Goal: Information Seeking & Learning: Learn about a topic

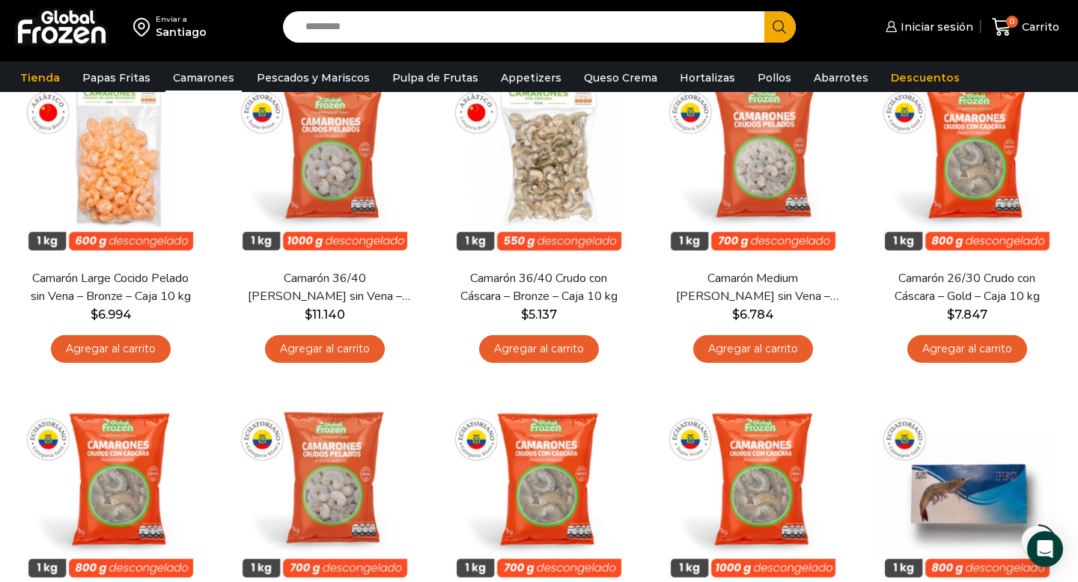
scroll to position [445, 0]
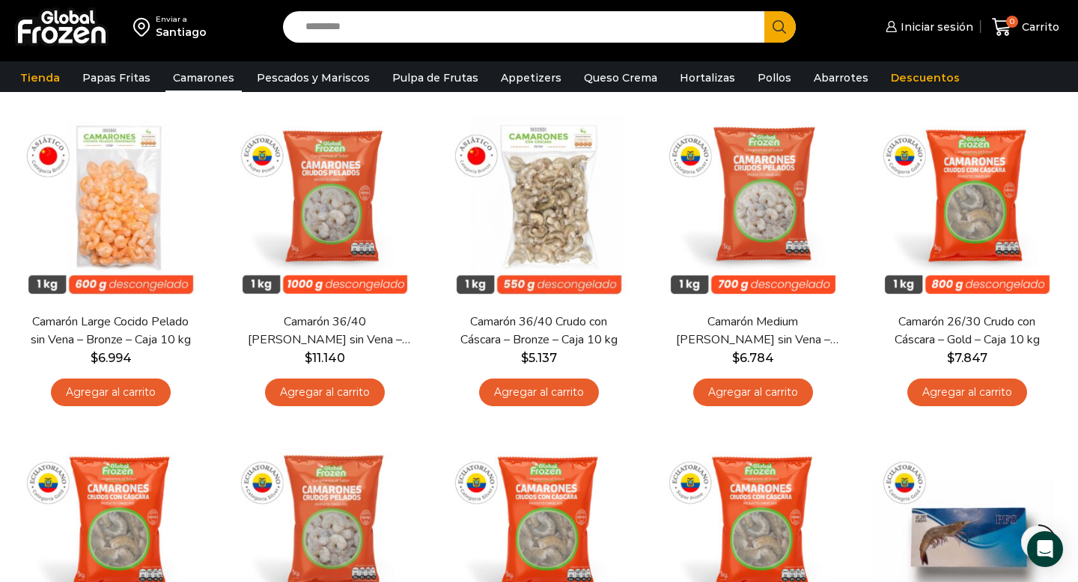
click at [385, 43] on div "Enviar a Santiago Search input Search Iniciar sesión *" at bounding box center [539, 27] width 1071 height 54
click at [364, 28] on input "Search input" at bounding box center [527, 26] width 459 height 31
click at [764, 11] on button "Search" at bounding box center [779, 26] width 31 height 31
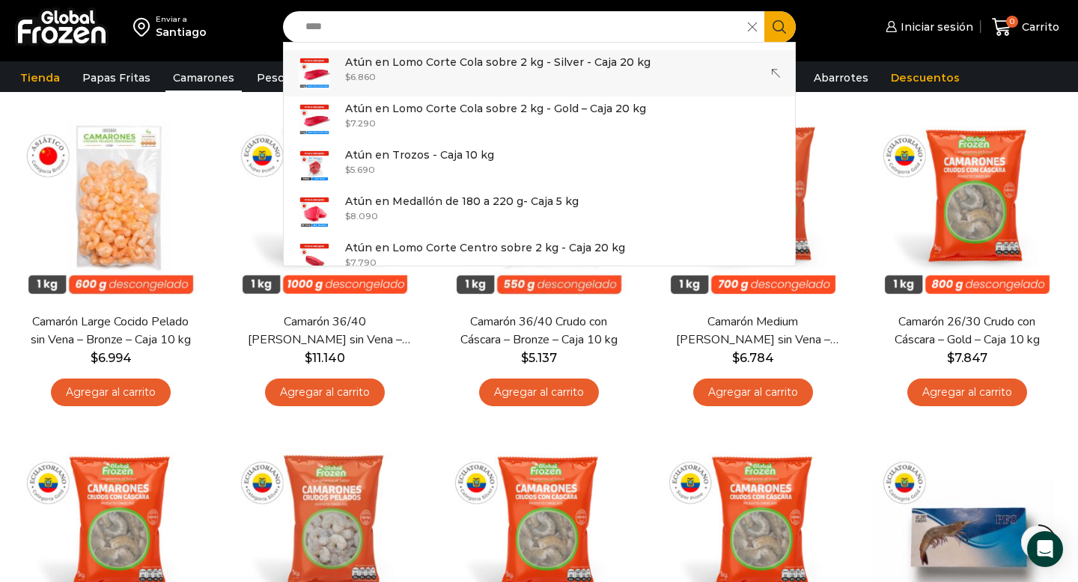
click at [466, 63] on p "Atún en Lomo Corte Cola sobre 2 kg - Silver - Caja 20 kg" at bounding box center [497, 62] width 305 height 16
type input "**********"
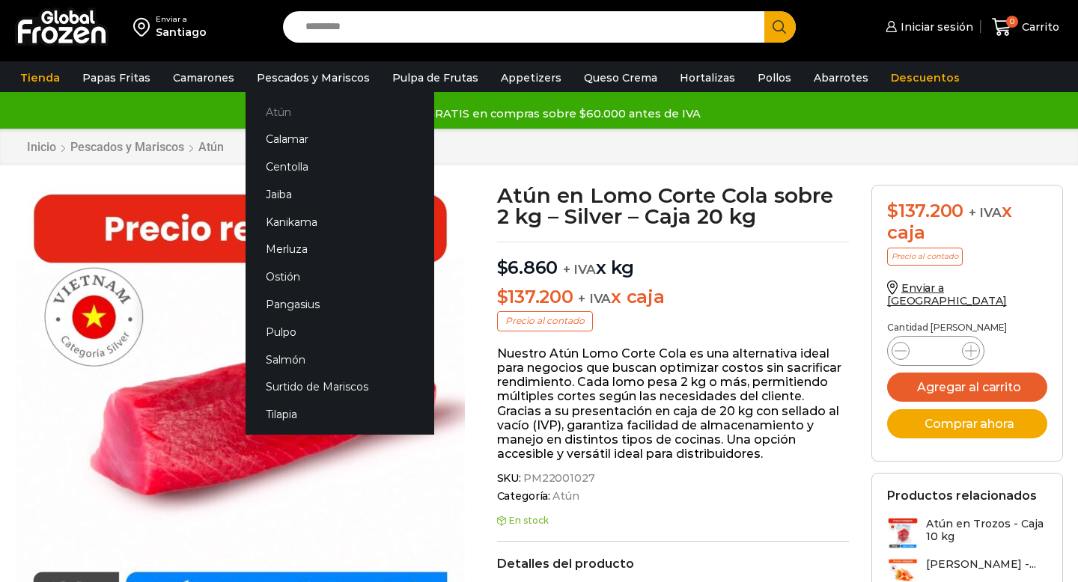
click at [272, 114] on link "Atún" at bounding box center [340, 112] width 189 height 28
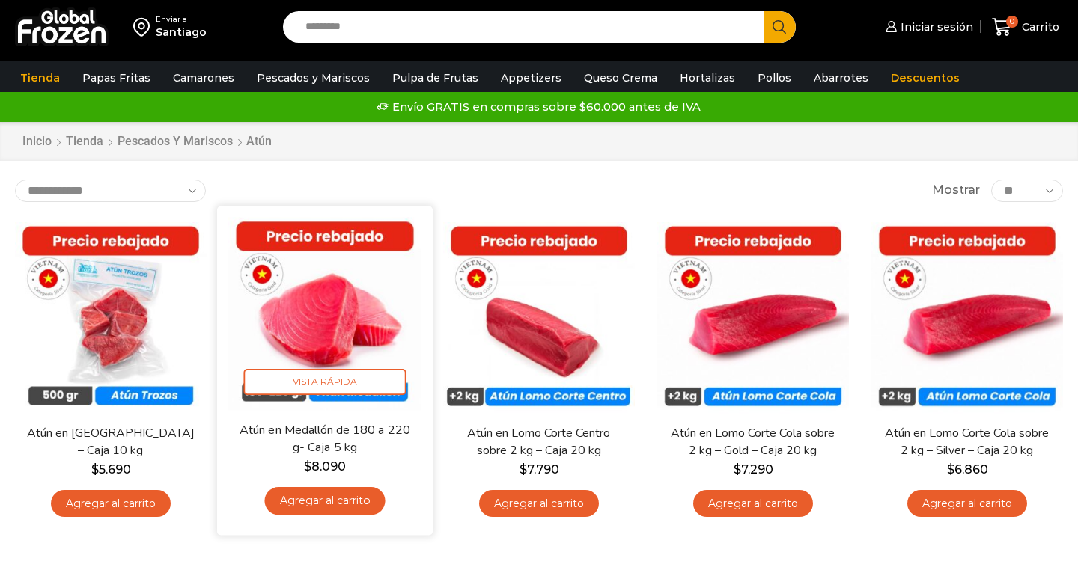
click at [324, 320] on img at bounding box center [324, 313] width 193 height 193
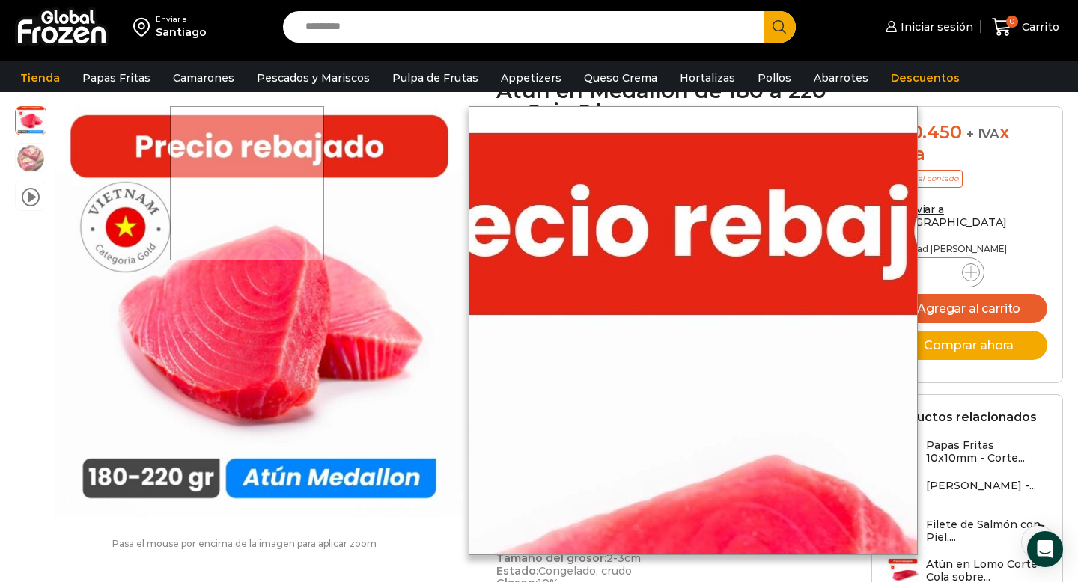
scroll to position [96, 0]
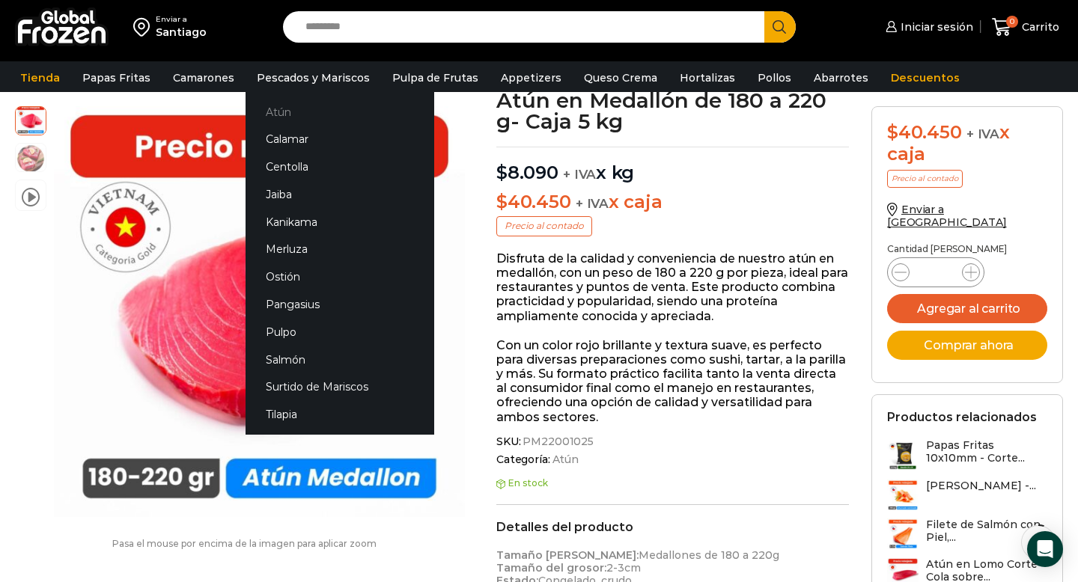
click at [279, 109] on link "Atún" at bounding box center [340, 112] width 189 height 28
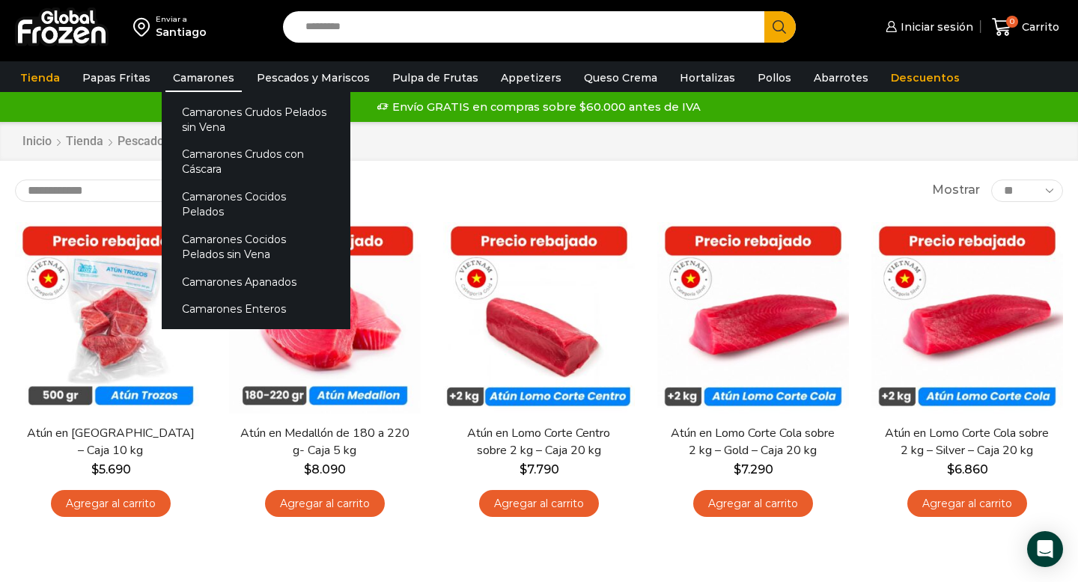
click at [189, 80] on link "Camarones" at bounding box center [203, 78] width 76 height 28
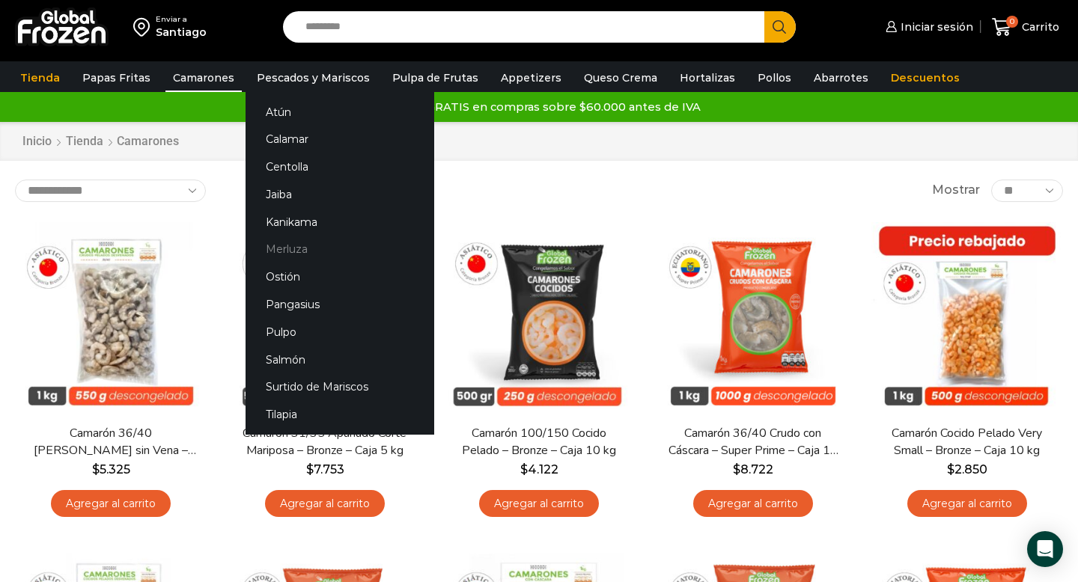
click at [285, 252] on link "Merluza" at bounding box center [340, 250] width 189 height 28
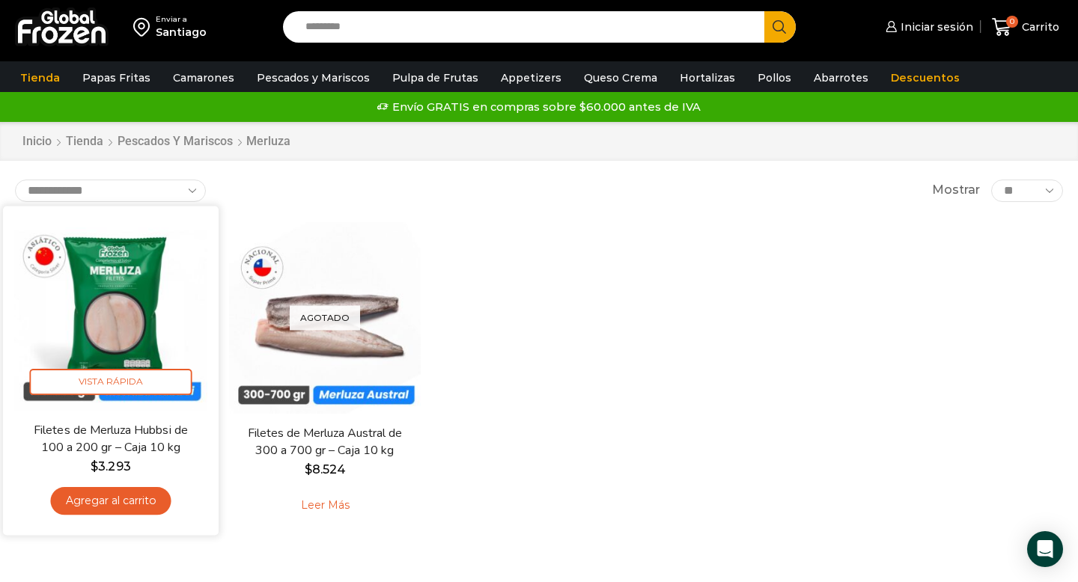
click at [109, 314] on img at bounding box center [110, 313] width 193 height 193
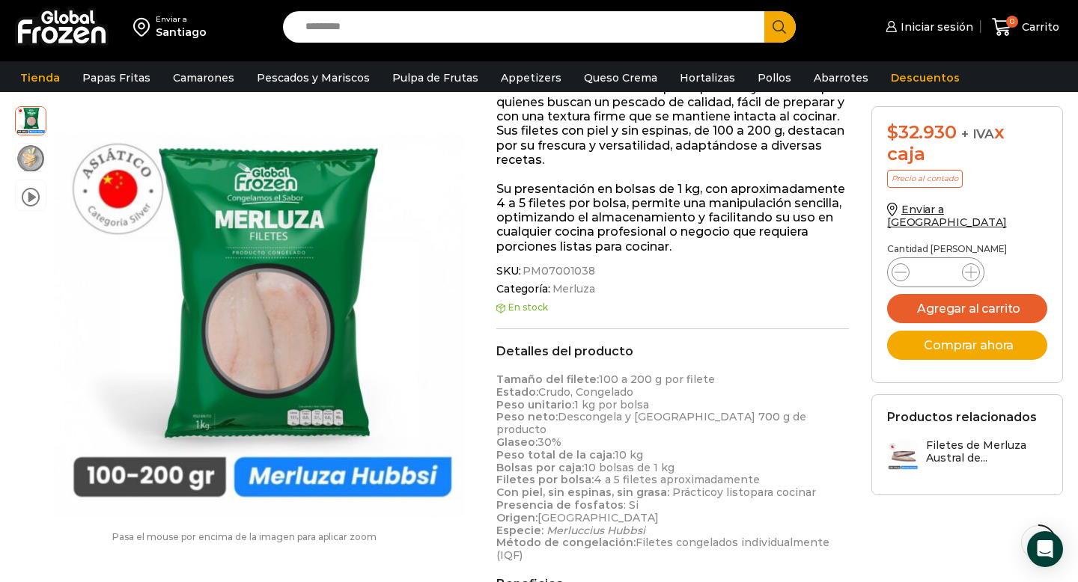
scroll to position [273, 0]
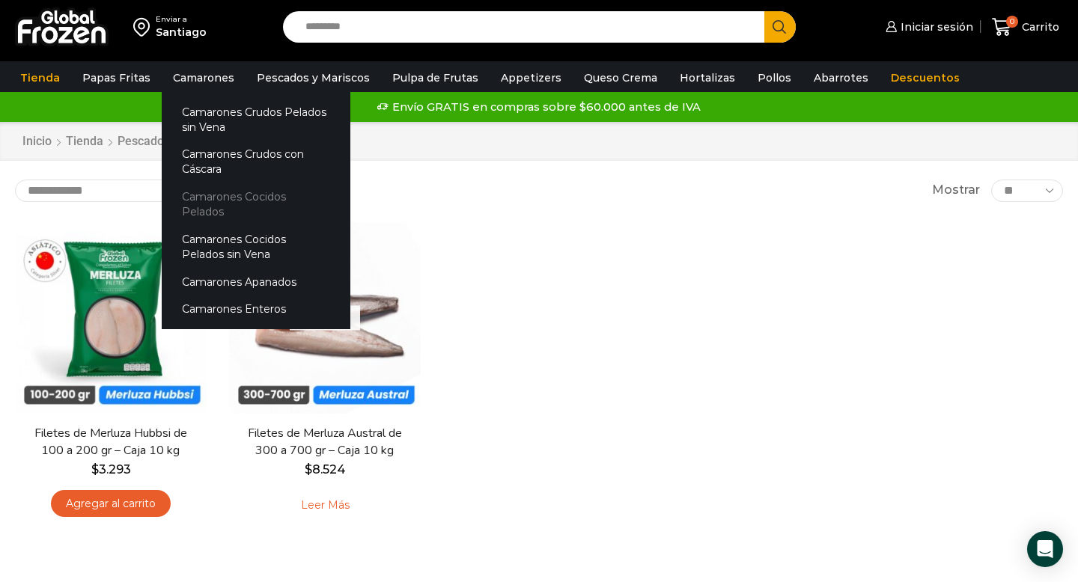
click at [228, 201] on link "Camarones Cocidos Pelados" at bounding box center [256, 204] width 189 height 43
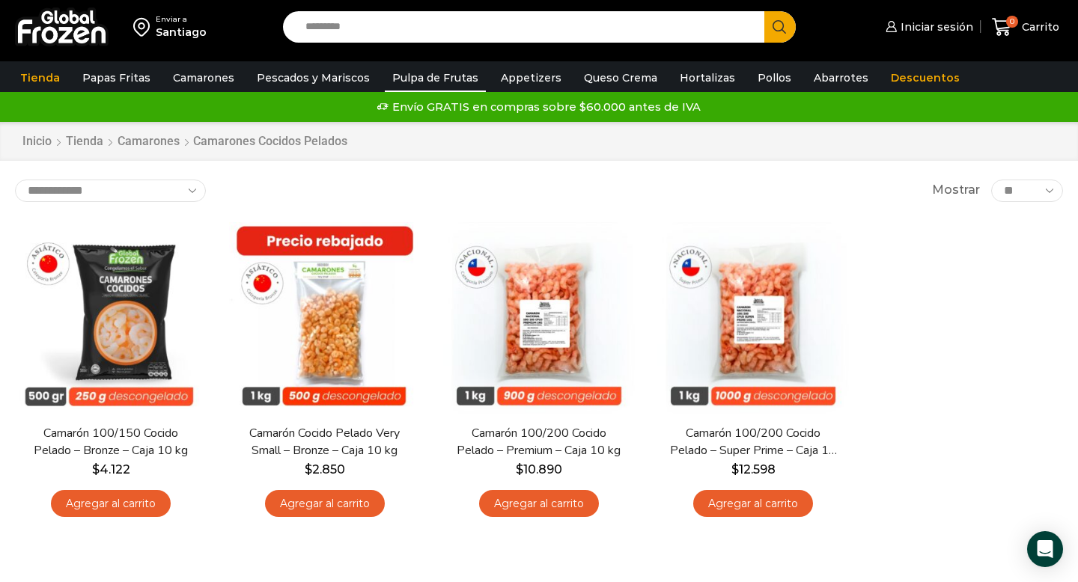
click at [422, 81] on link "Pulpa de Frutas" at bounding box center [435, 78] width 101 height 28
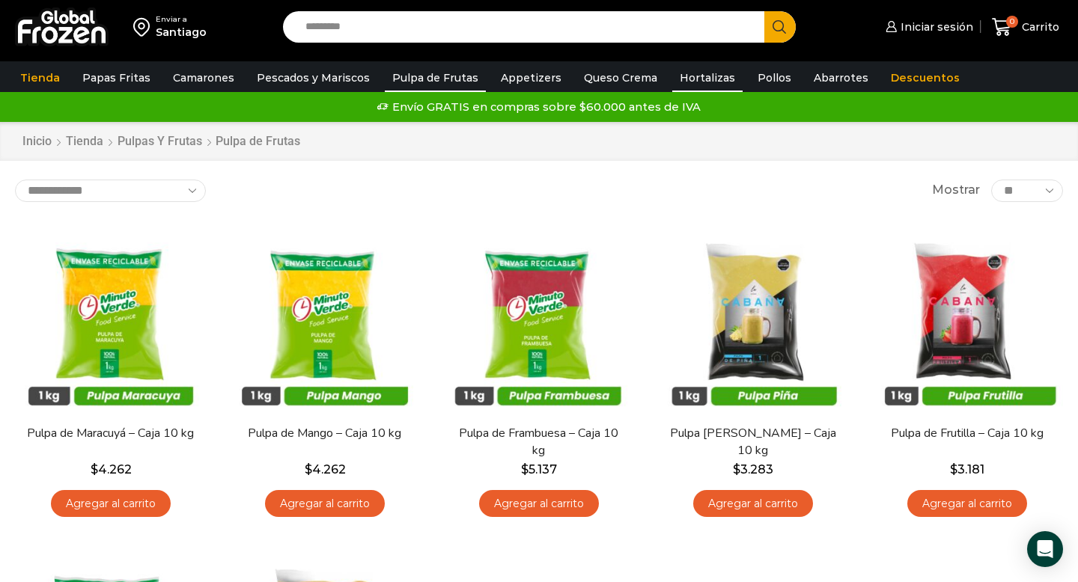
click at [688, 68] on link "Hortalizas" at bounding box center [707, 78] width 70 height 28
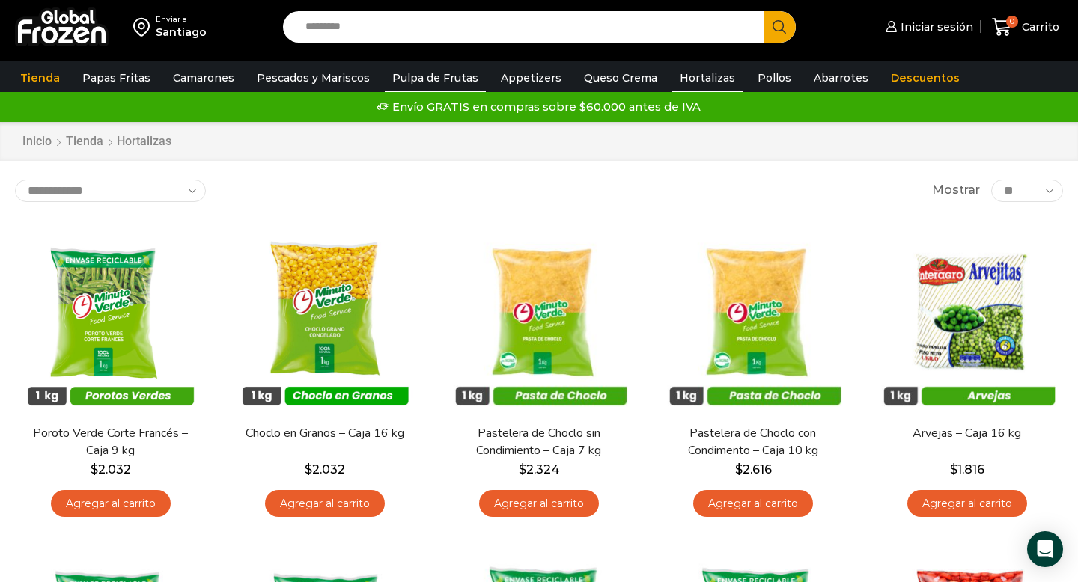
click at [431, 73] on link "Pulpa de Frutas" at bounding box center [435, 78] width 101 height 28
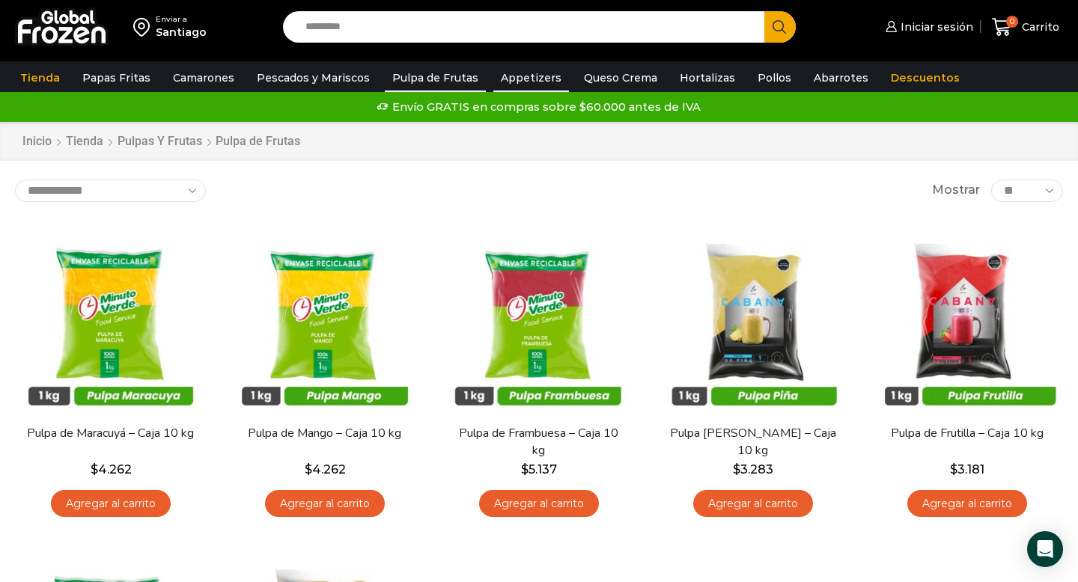
click at [524, 78] on link "Appetizers" at bounding box center [531, 78] width 76 height 28
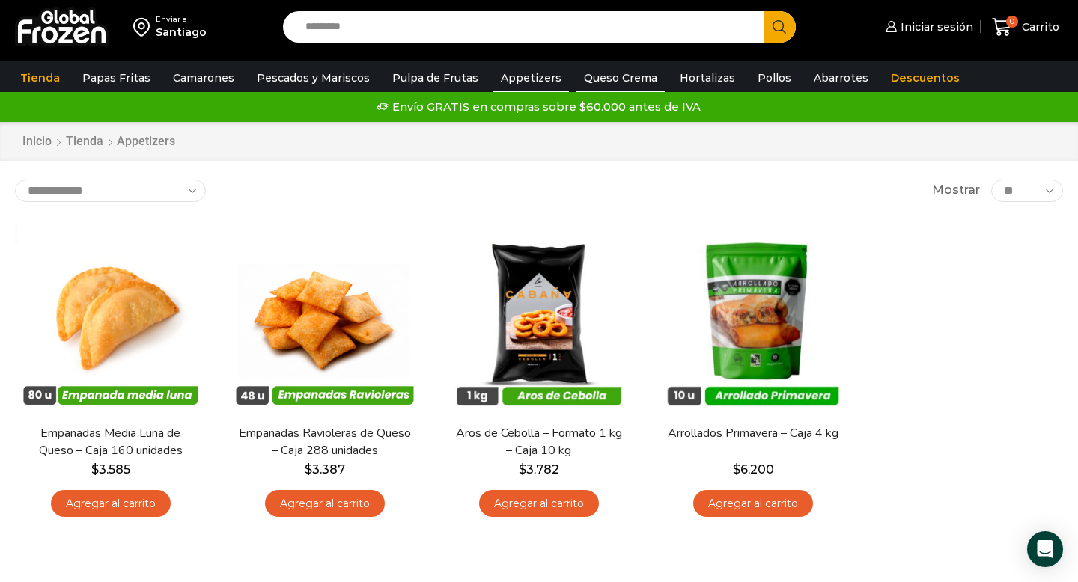
click at [599, 77] on link "Queso Crema" at bounding box center [621, 78] width 88 height 28
click at [697, 80] on link "Hortalizas" at bounding box center [707, 78] width 70 height 28
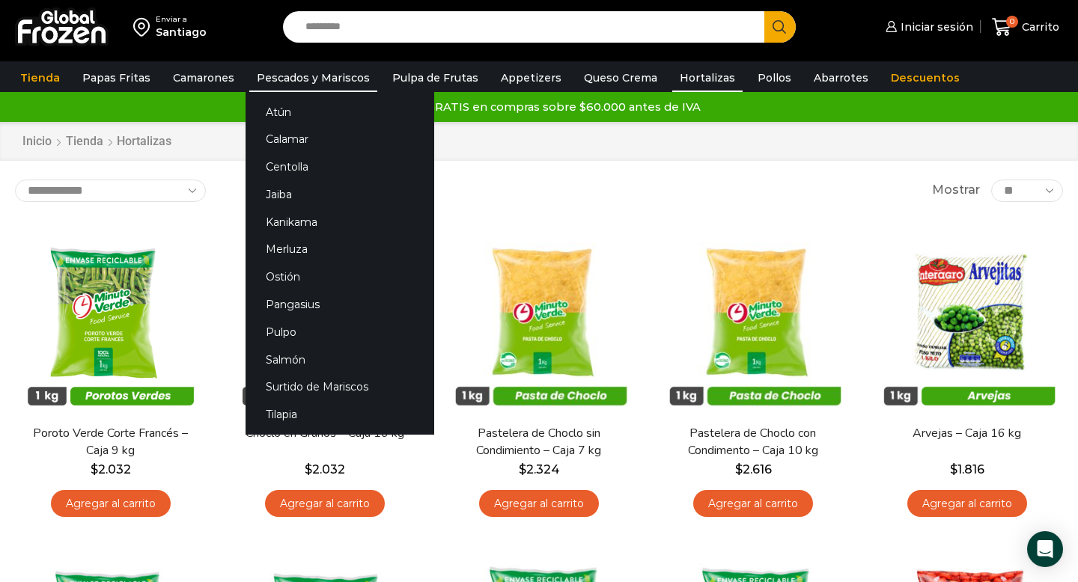
click at [331, 79] on link "Pescados y Mariscos" at bounding box center [313, 78] width 128 height 28
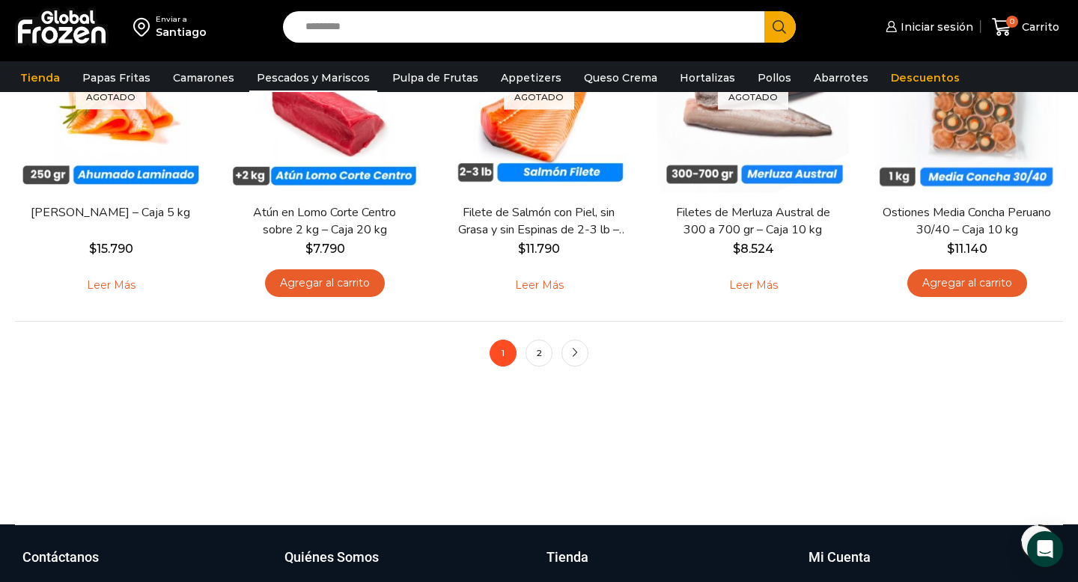
scroll to position [1282, 0]
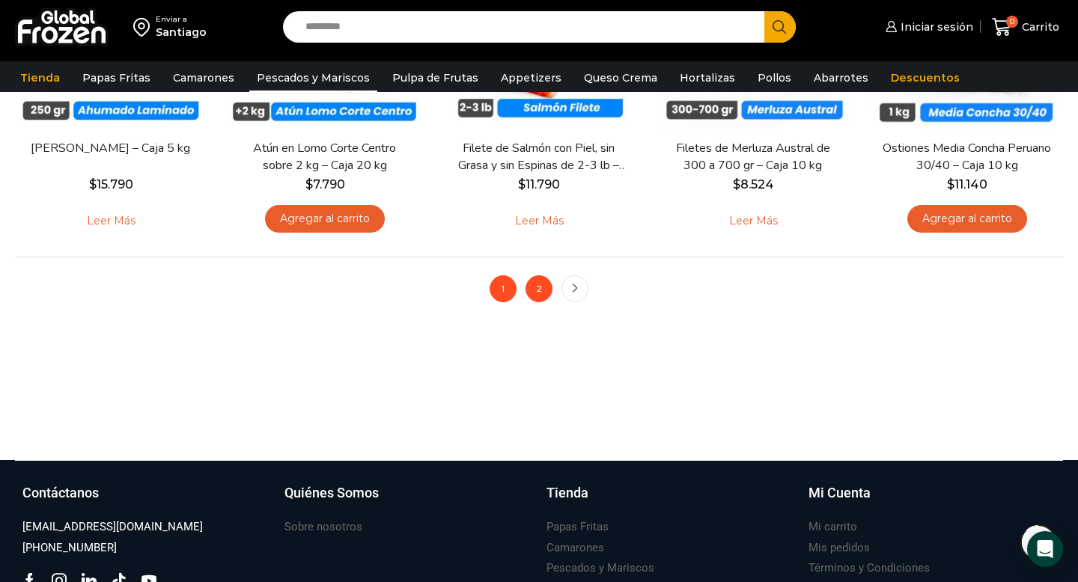
click at [538, 297] on link "2" at bounding box center [539, 289] width 27 height 27
